Goal: Check status: Check status

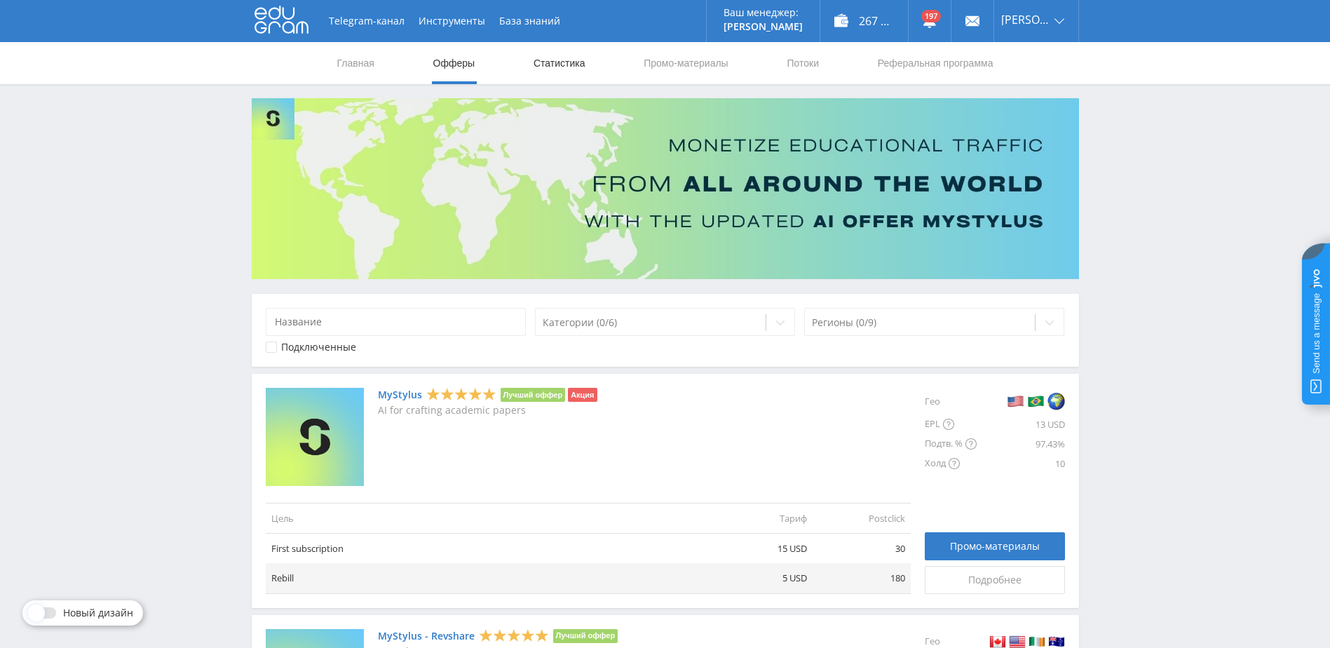
click at [562, 68] on link "Статистика" at bounding box center [559, 63] width 55 height 42
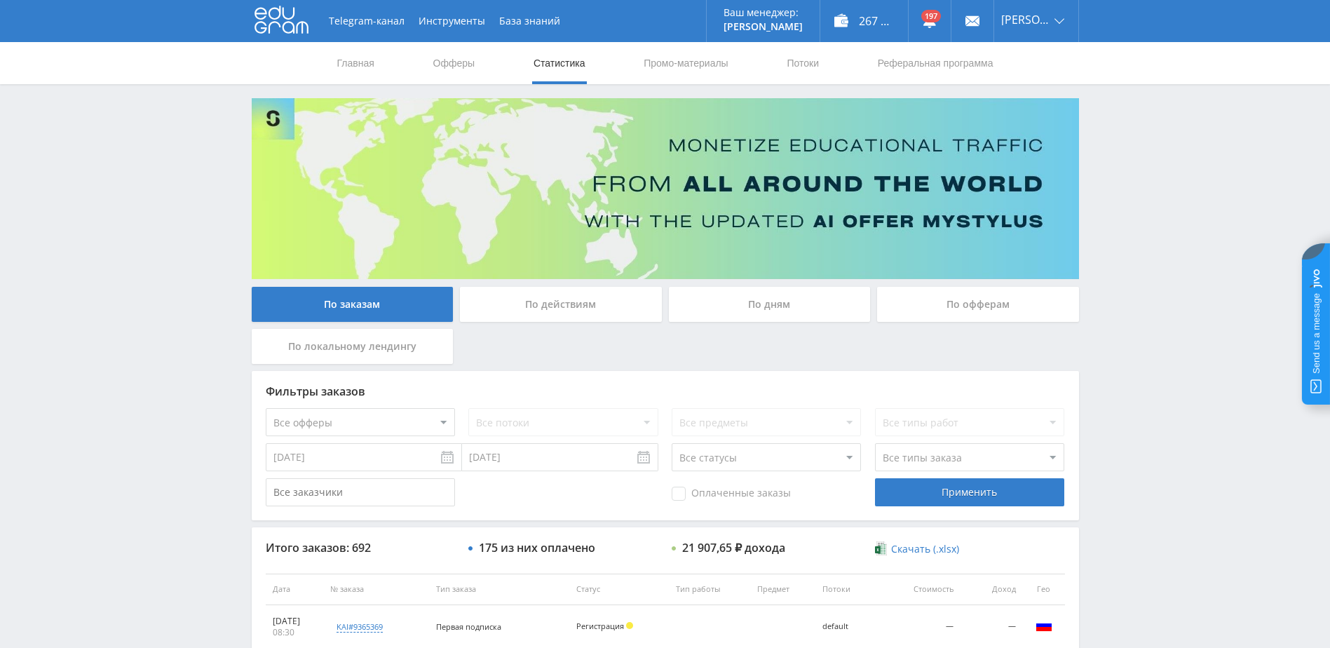
click at [773, 307] on div "По дням" at bounding box center [770, 304] width 202 height 35
click at [0, 0] on input "По дням" at bounding box center [0, 0] width 0 height 0
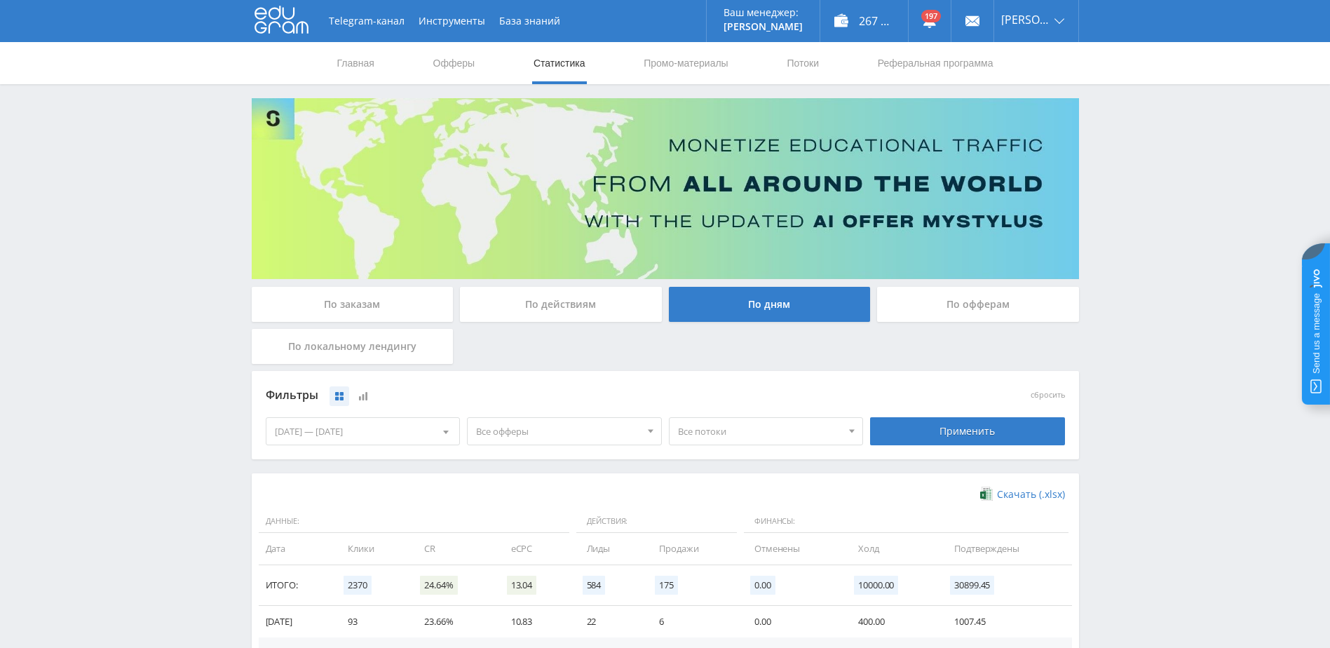
click at [377, 428] on div "16.08.2025 — 22.08.2025" at bounding box center [362, 431] width 193 height 27
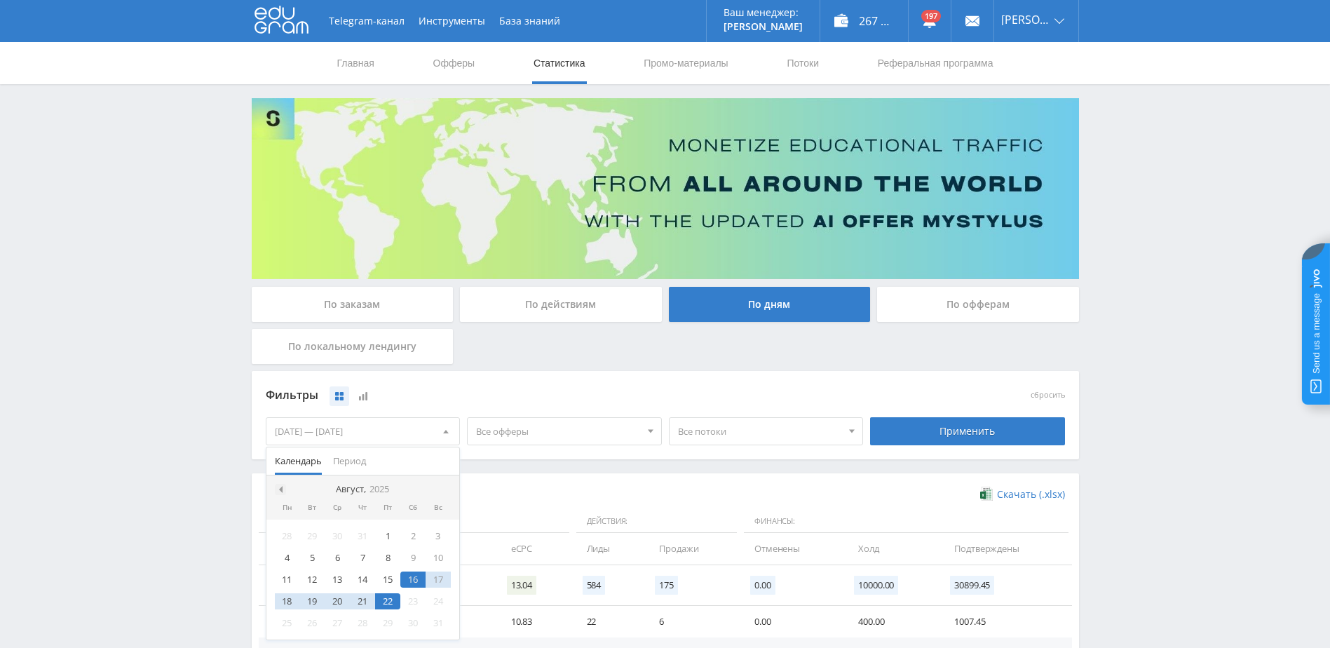
click at [283, 490] on div at bounding box center [280, 489] width 11 height 11
click at [306, 533] on div "1" at bounding box center [311, 536] width 25 height 16
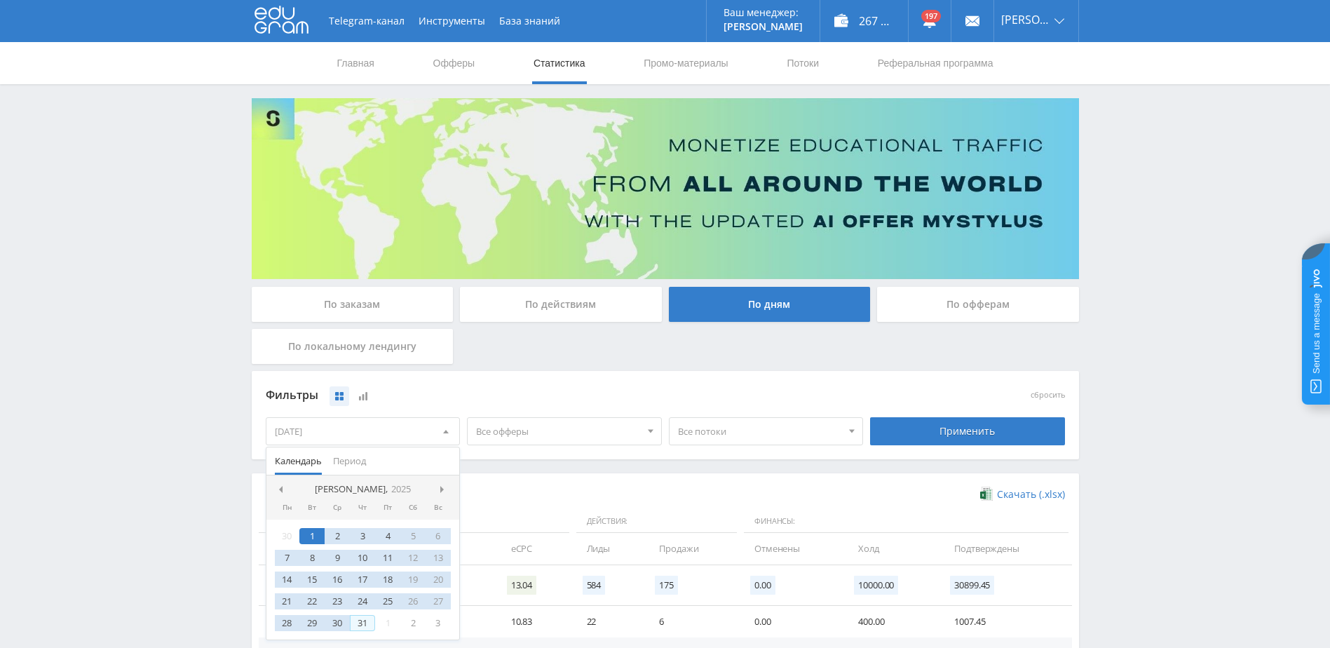
click at [366, 620] on div "31" at bounding box center [362, 623] width 25 height 16
click at [924, 430] on div "Применить" at bounding box center [967, 431] width 195 height 28
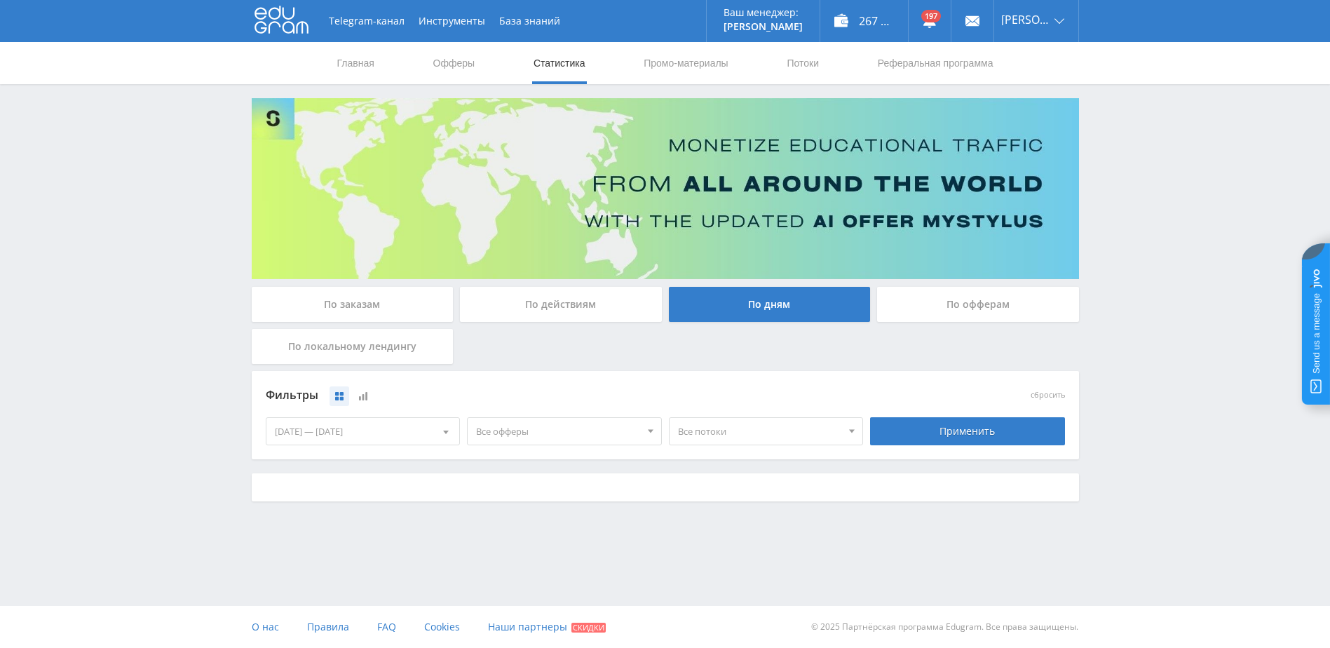
click at [614, 435] on span "Все офферы" at bounding box center [558, 431] width 164 height 27
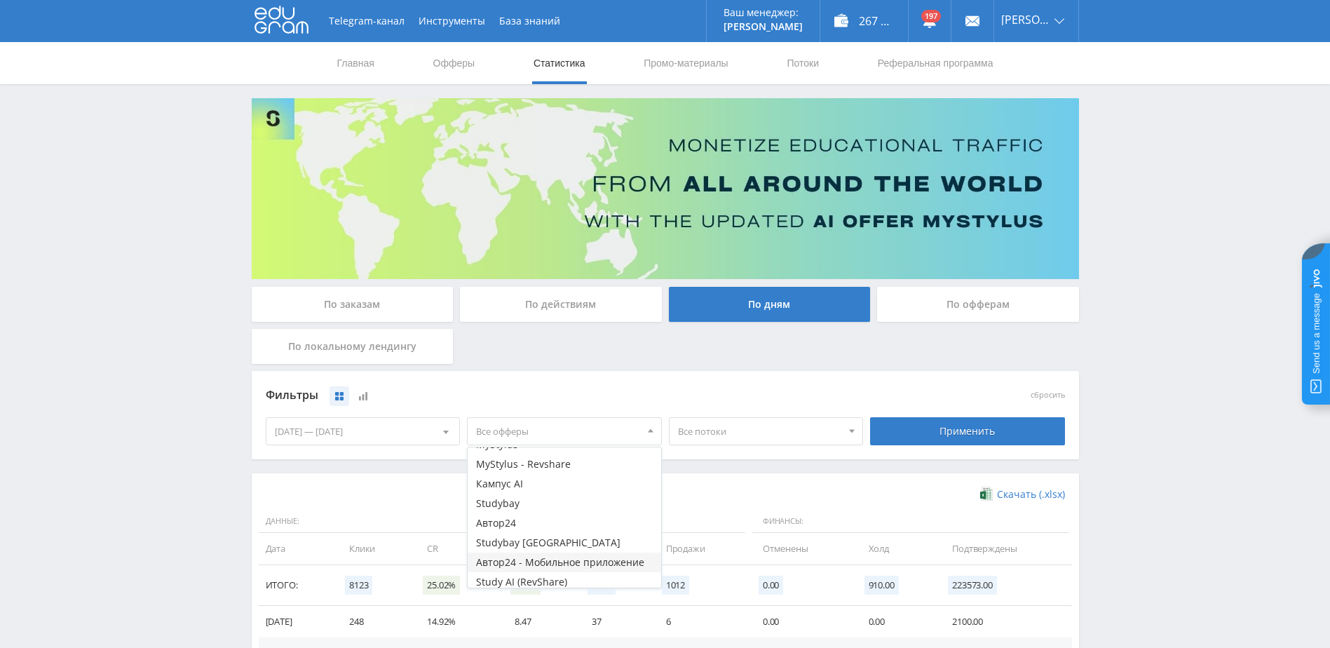
scroll to position [36, 0]
click at [538, 576] on button "Study AI (RevShare)" at bounding box center [564, 578] width 193 height 20
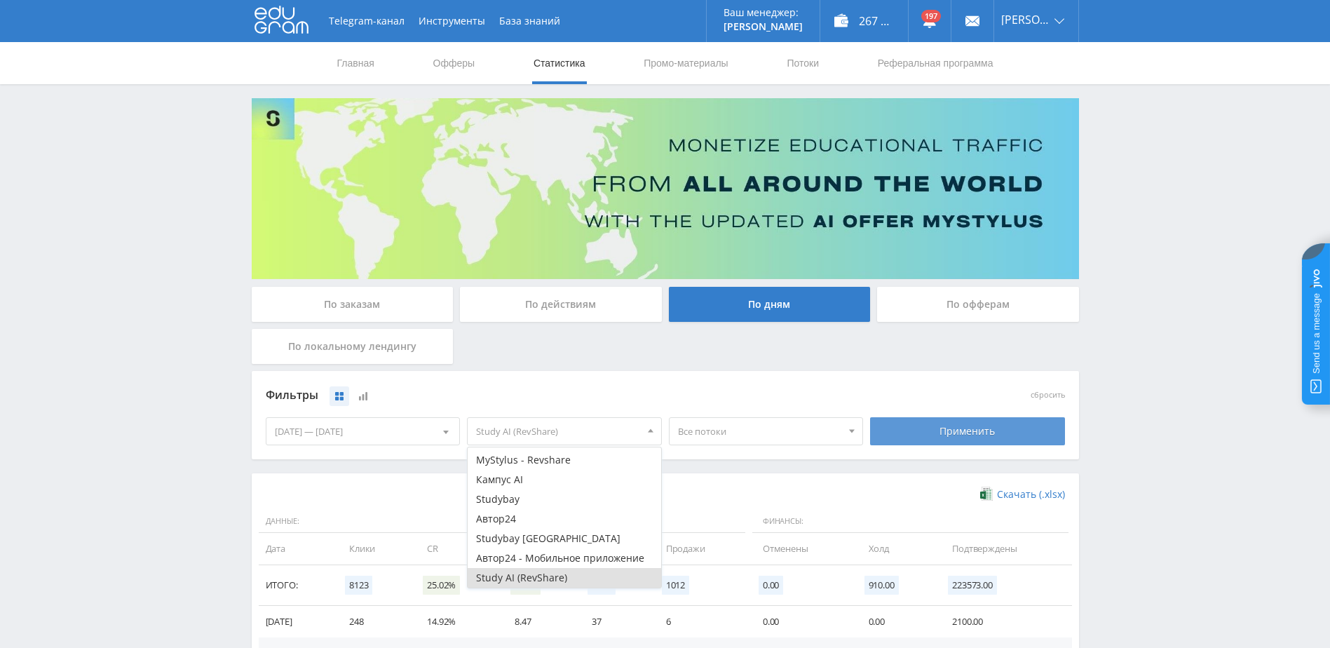
click at [972, 419] on div "Применить" at bounding box center [967, 431] width 195 height 28
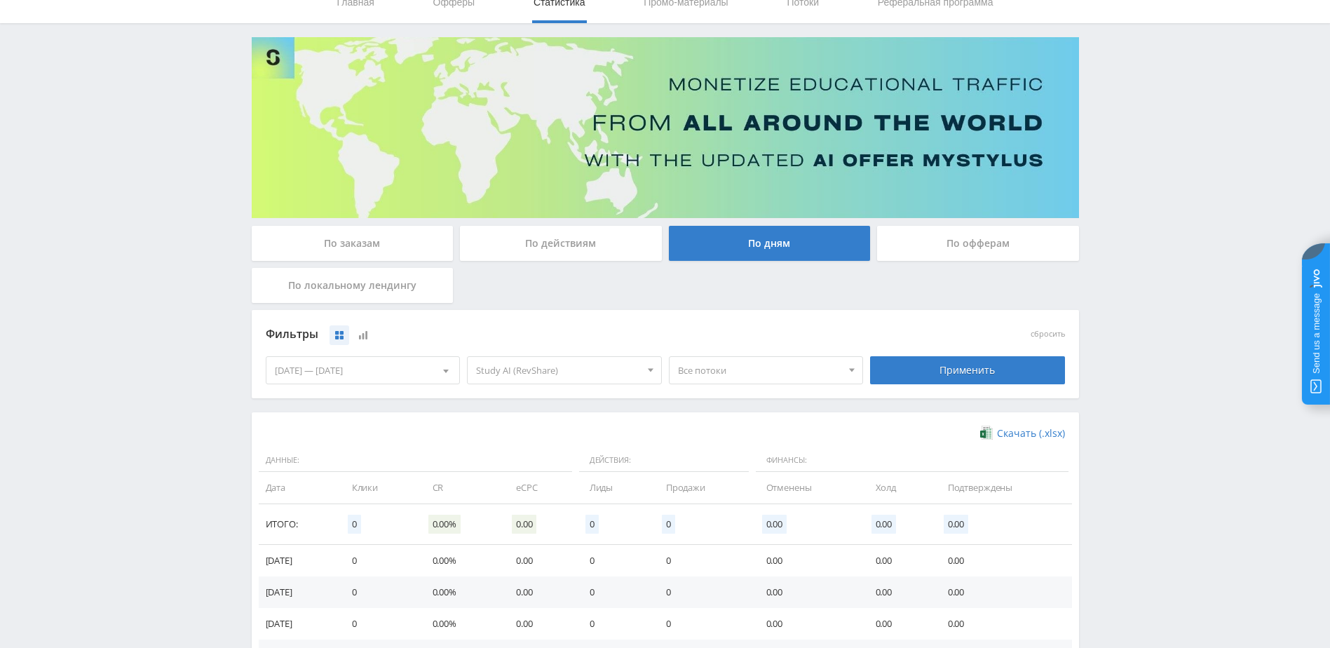
scroll to position [70, 0]
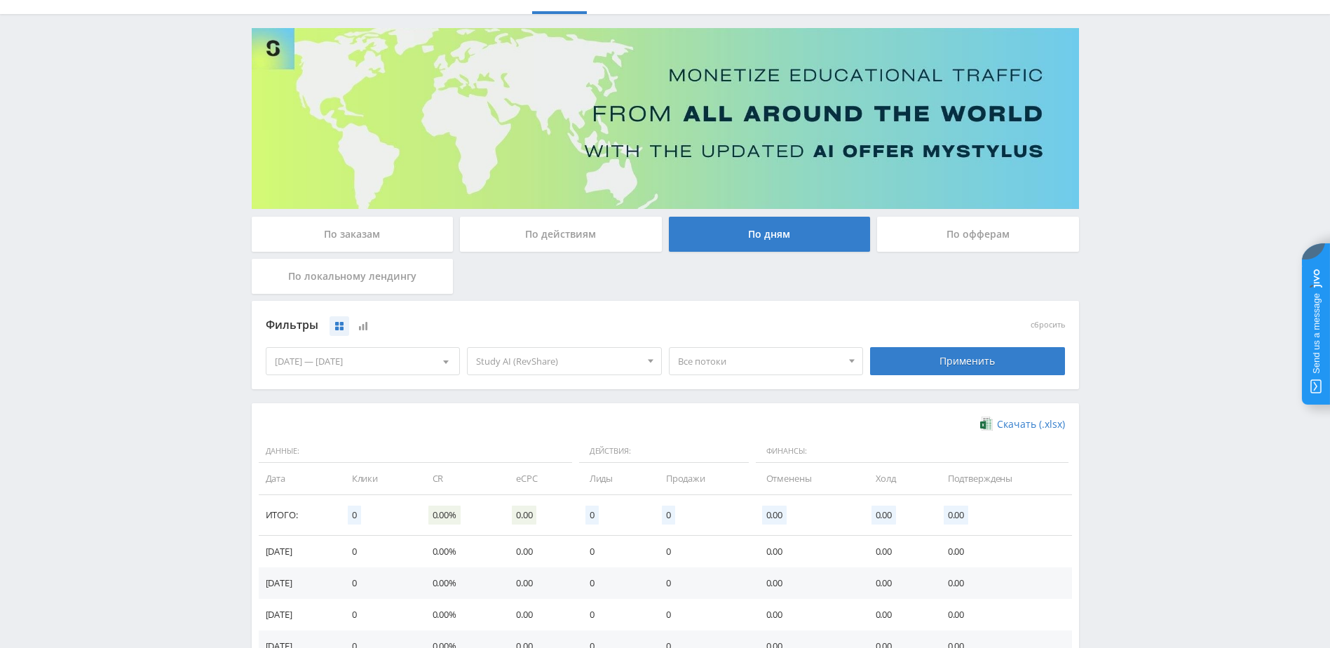
click at [578, 368] on span "Study AI (RevShare)" at bounding box center [558, 361] width 164 height 27
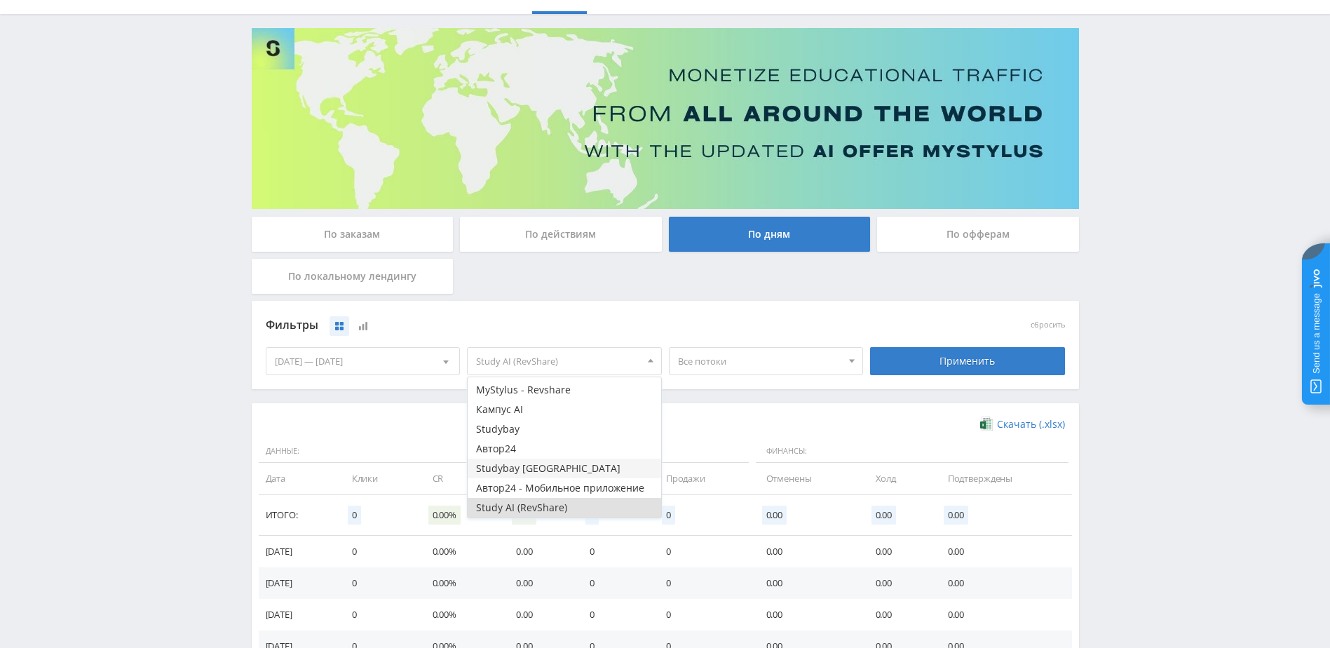
click at [543, 468] on button "Studybay Brazil" at bounding box center [564, 468] width 193 height 20
click at [491, 433] on button "Studybay" at bounding box center [564, 429] width 193 height 20
click at [900, 346] on div "Применить" at bounding box center [967, 360] width 202 height 39
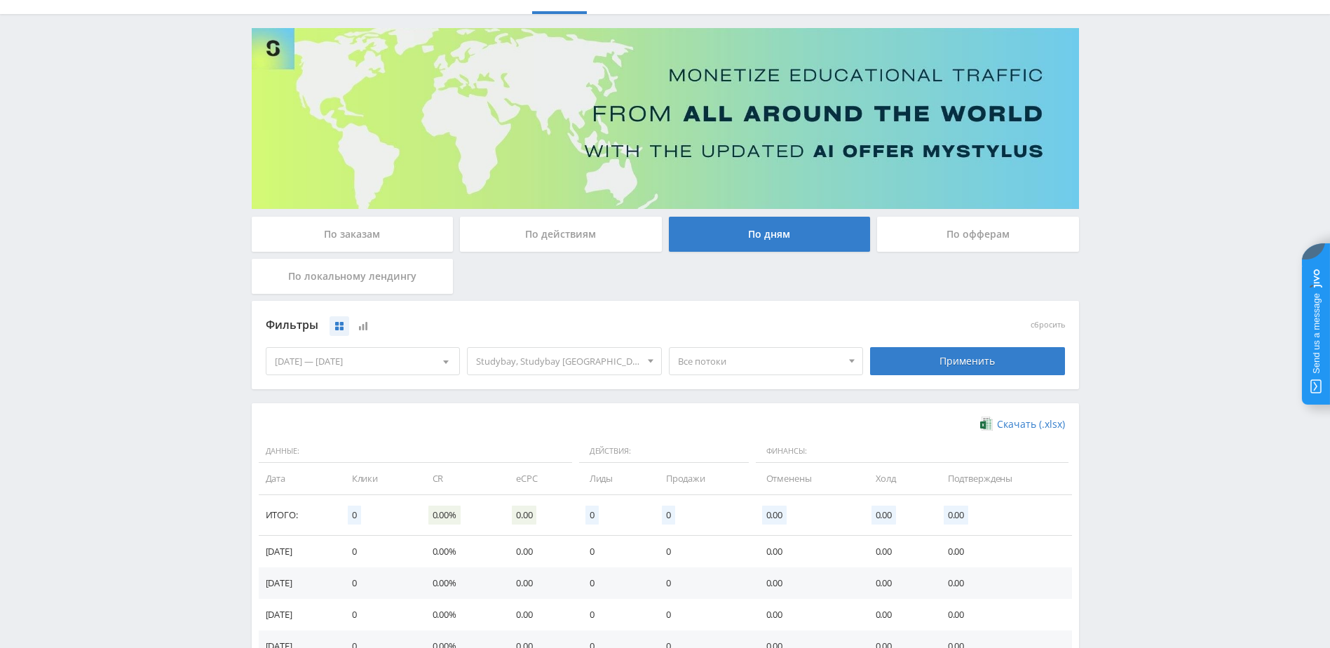
click at [887, 355] on div "Применить" at bounding box center [967, 361] width 195 height 28
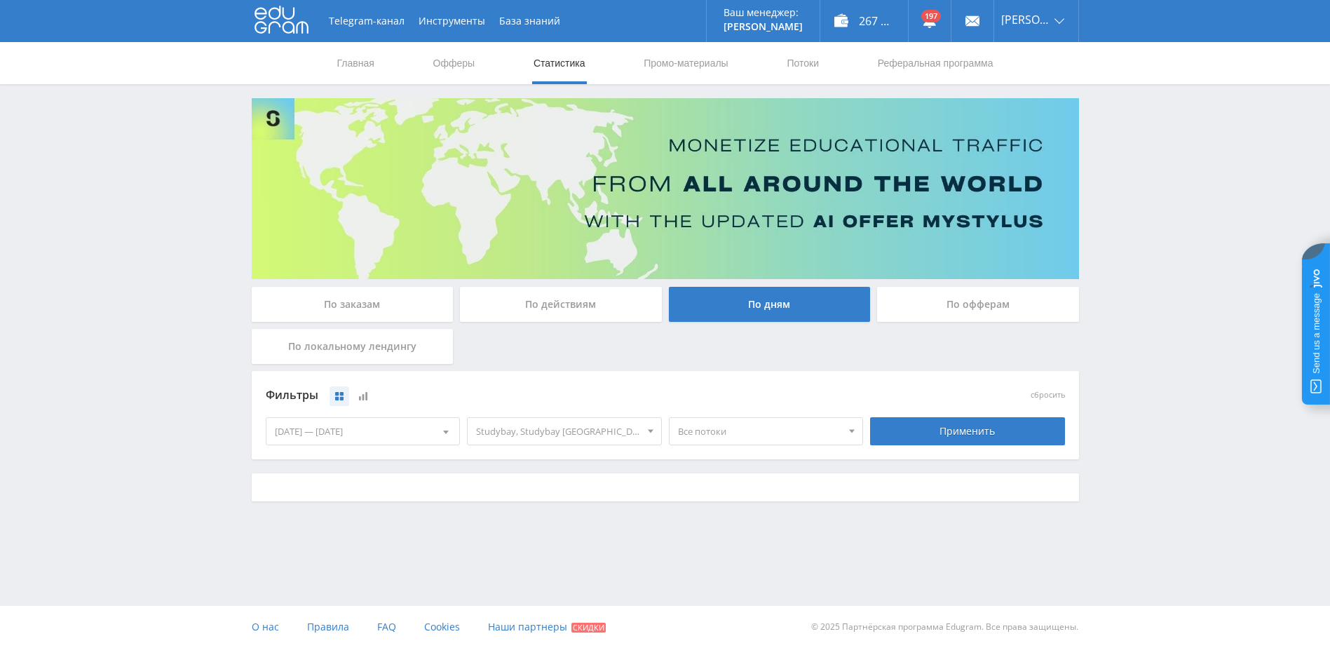
scroll to position [0, 0]
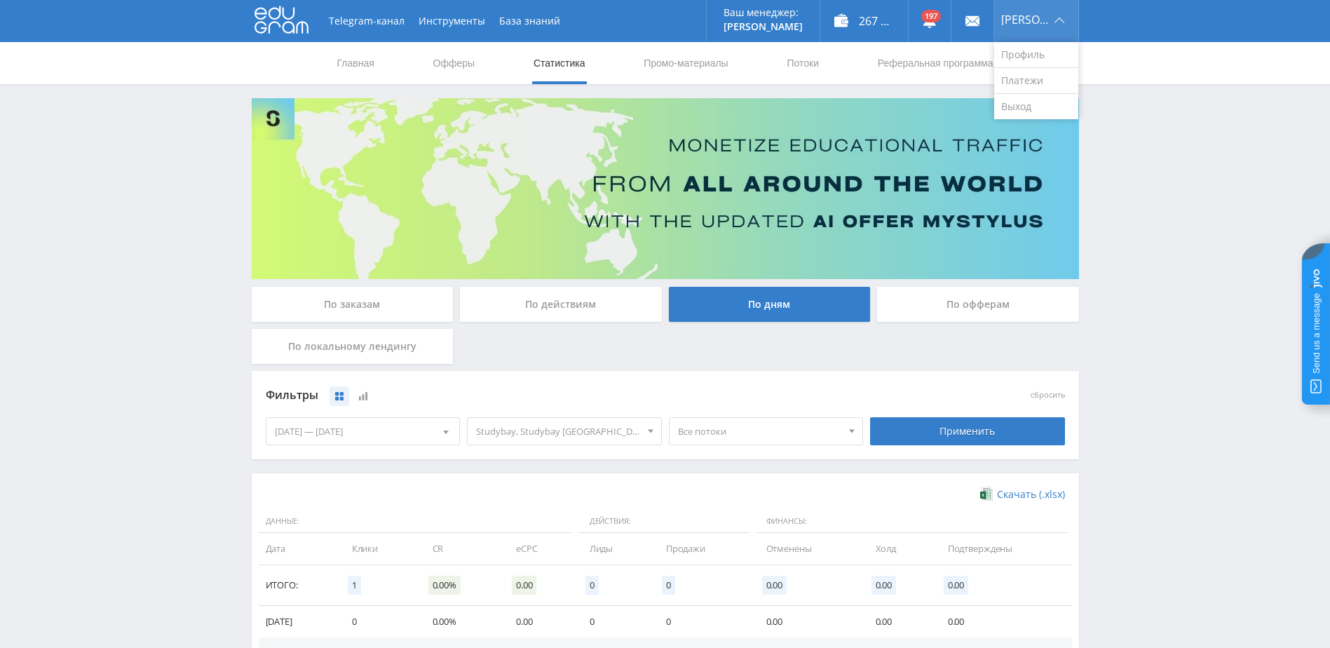
click at [1069, 22] on div "[PERSON_NAME]" at bounding box center [1036, 21] width 84 height 42
click at [1021, 51] on link "Профиль" at bounding box center [1036, 55] width 84 height 26
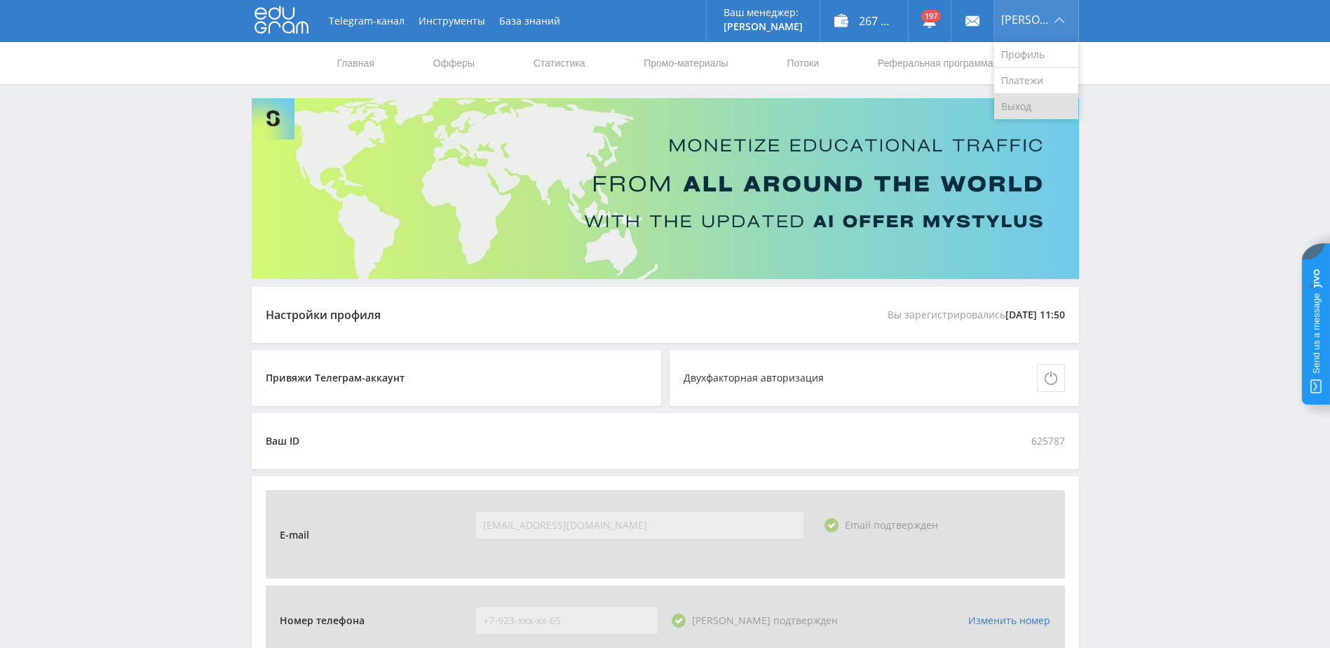
click at [1023, 100] on link "Выход" at bounding box center [1036, 106] width 84 height 25
